Goal: Check status: Check status

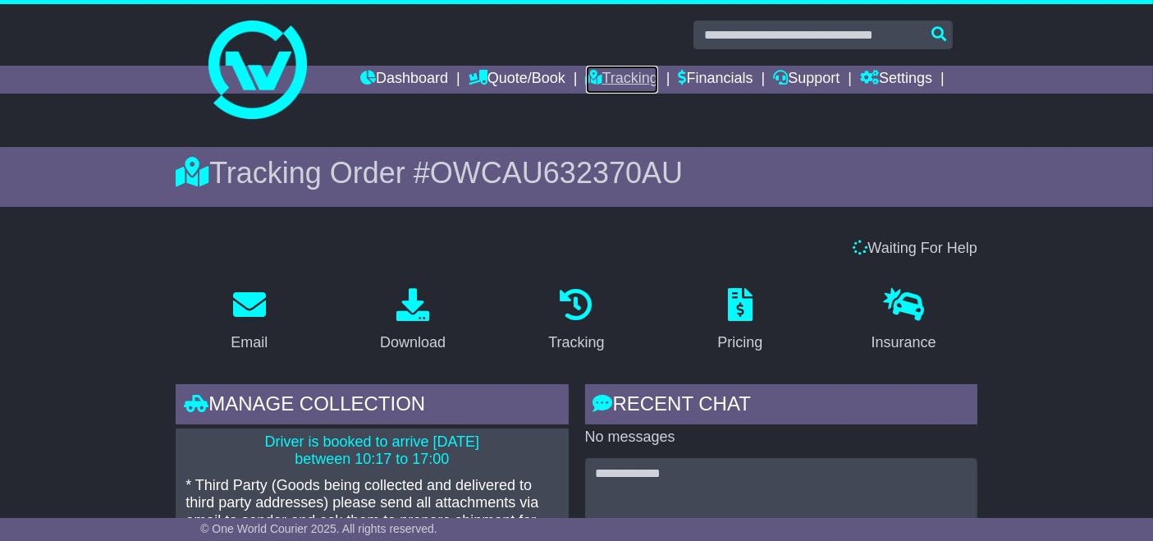
click at [619, 81] on link "Tracking" at bounding box center [622, 80] width 72 height 28
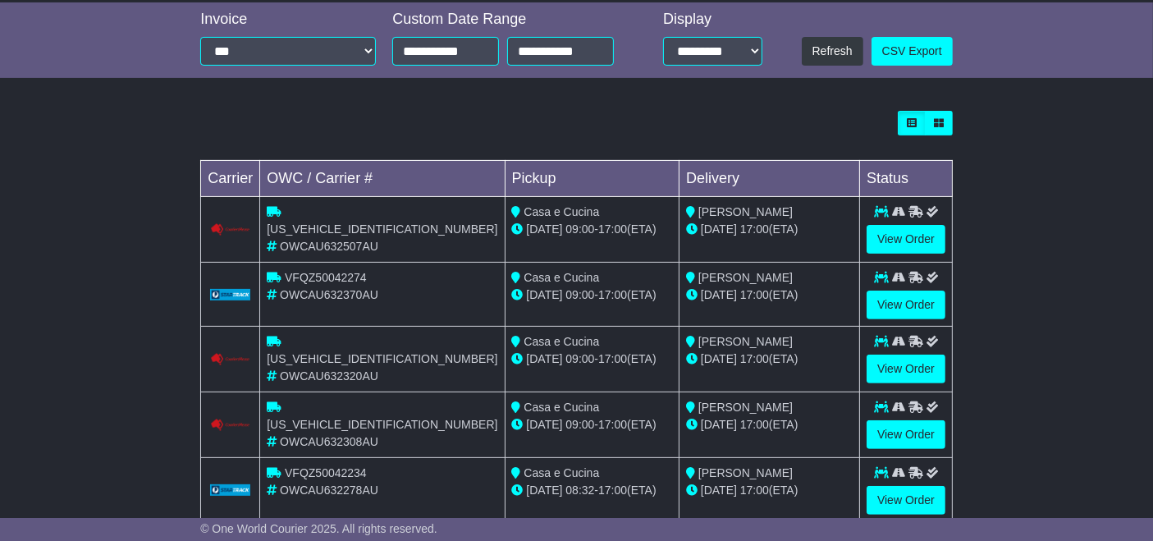
scroll to position [562, 0]
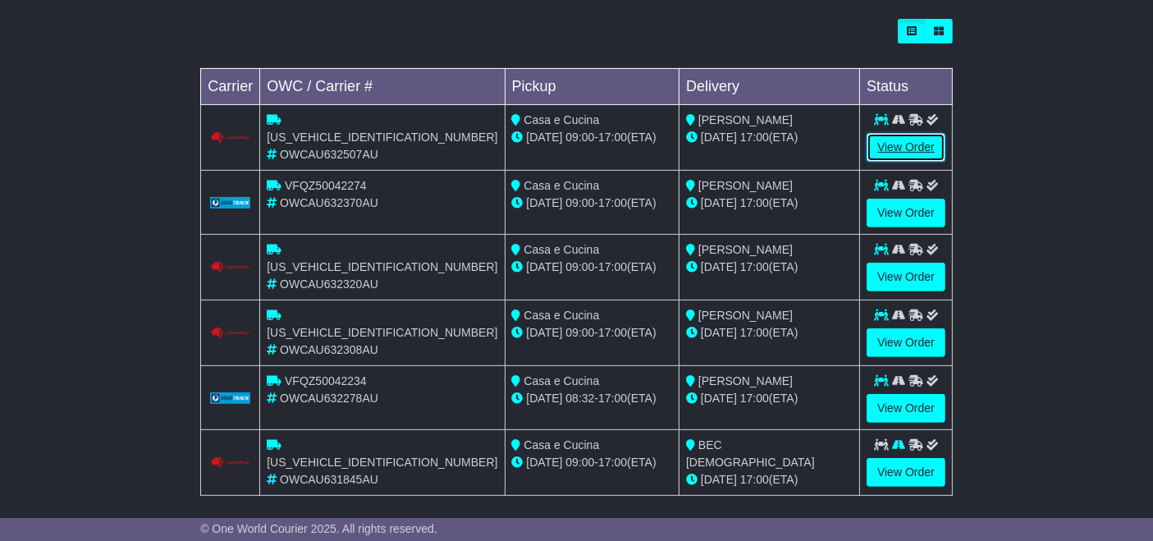
click at [913, 154] on link "View Order" at bounding box center [905, 147] width 79 height 29
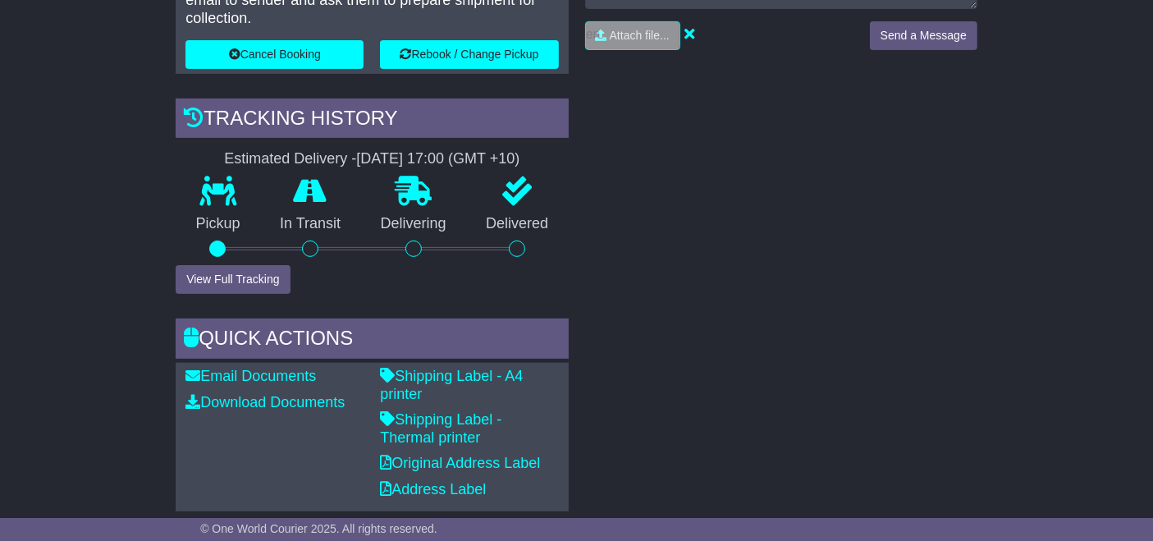
scroll to position [478, 0]
click at [466, 410] on link "Shipping Label - Thermal printer" at bounding box center [440, 427] width 121 height 34
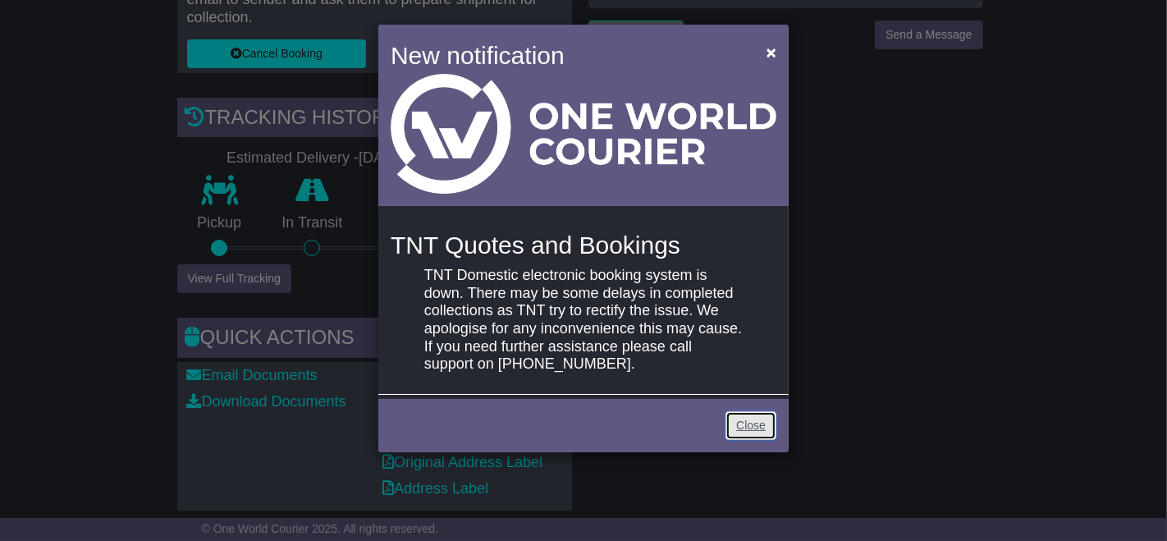
click at [753, 427] on link "Close" at bounding box center [750, 425] width 51 height 29
click at [754, 433] on link "Close" at bounding box center [750, 425] width 51 height 29
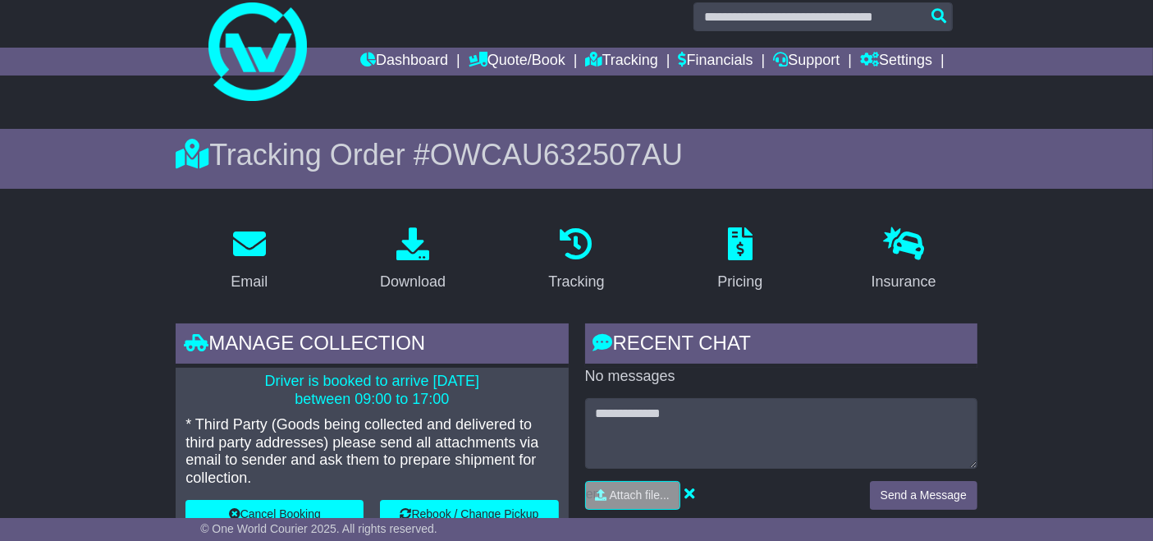
scroll to position [0, 0]
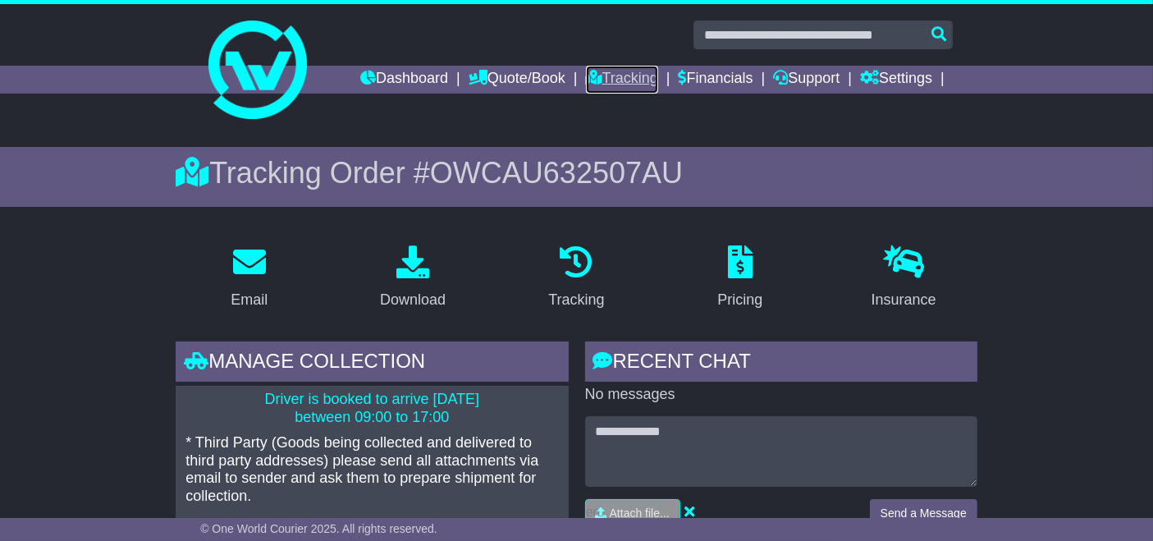
click at [634, 90] on link "Tracking" at bounding box center [622, 80] width 72 height 28
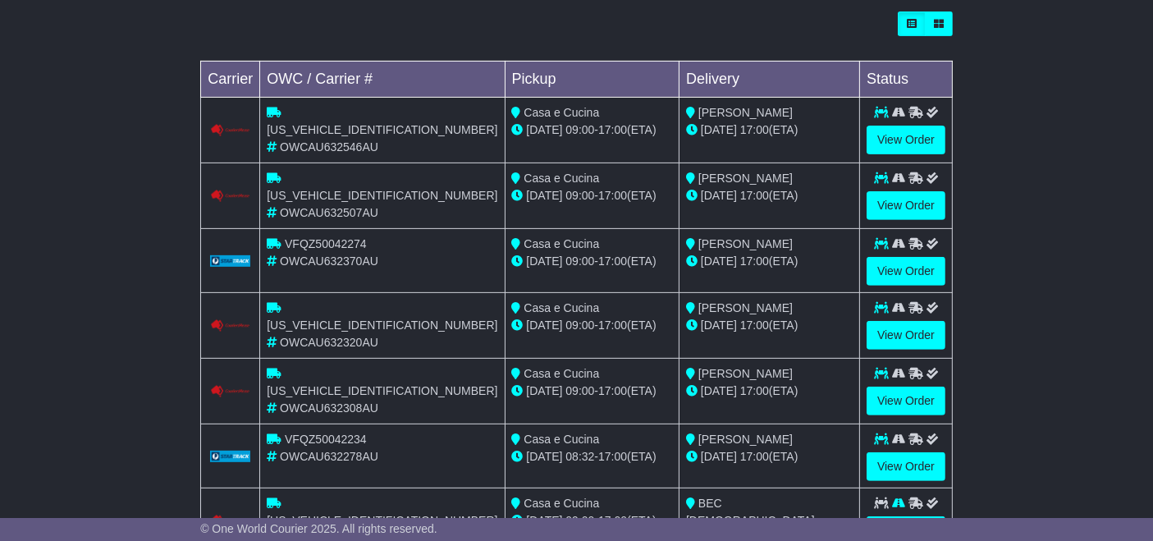
scroll to position [569, 0]
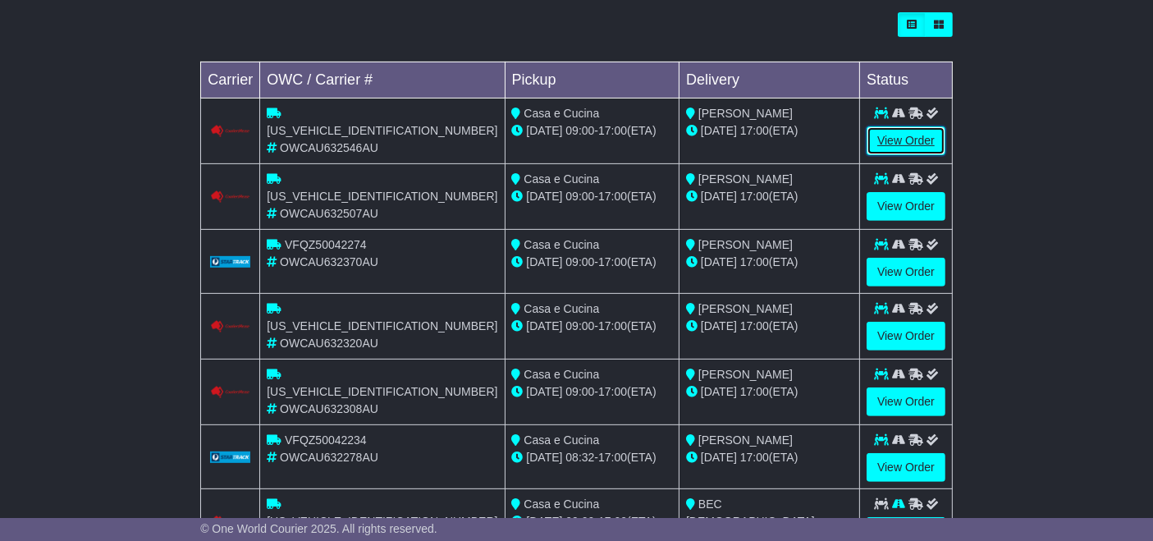
click at [902, 135] on link "View Order" at bounding box center [905, 140] width 79 height 29
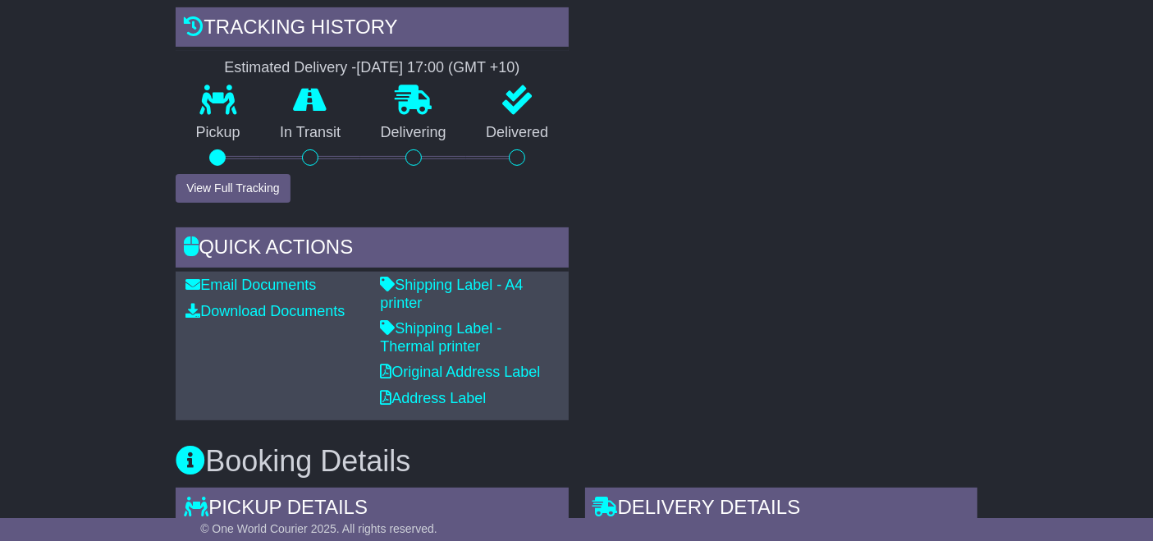
scroll to position [612, 0]
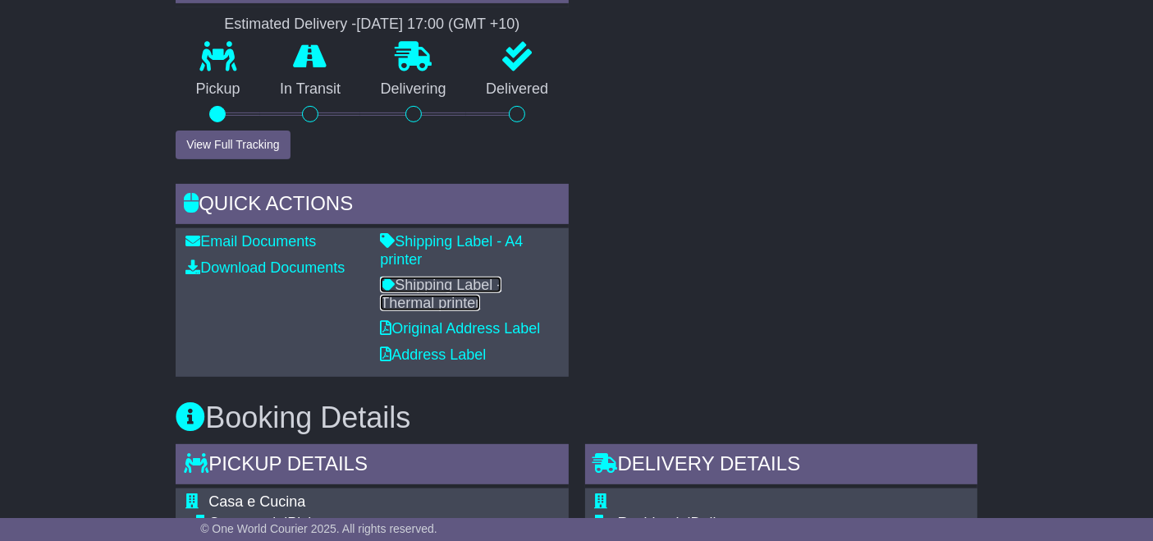
click at [478, 277] on link "Shipping Label - Thermal printer" at bounding box center [440, 294] width 121 height 34
